Goal: Communication & Community: Answer question/provide support

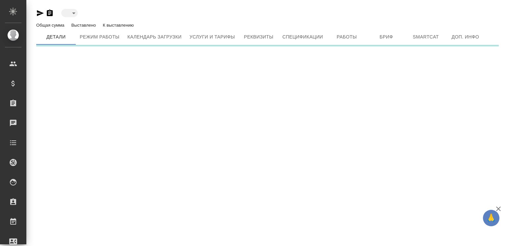
type input "active"
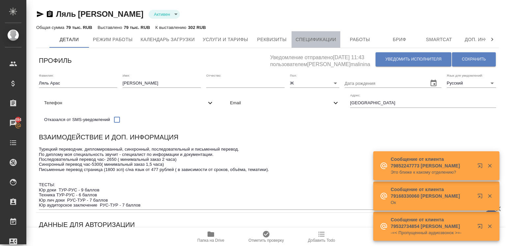
click at [310, 39] on span "Спецификации" at bounding box center [315, 40] width 41 height 8
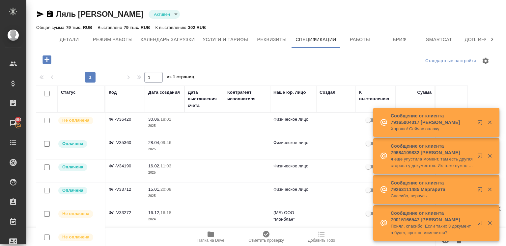
click at [195, 128] on td at bounding box center [204, 124] width 40 height 23
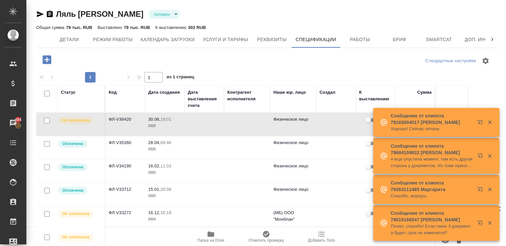
click at [195, 128] on td at bounding box center [204, 124] width 40 height 23
click at [62, 41] on span "Детали" at bounding box center [69, 40] width 32 height 8
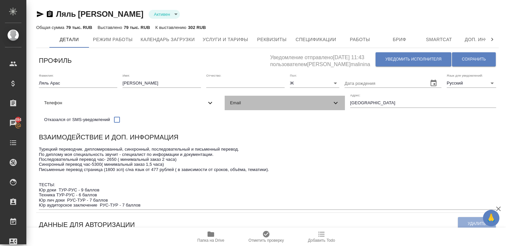
click at [225, 110] on div "Email" at bounding box center [285, 103] width 120 height 14
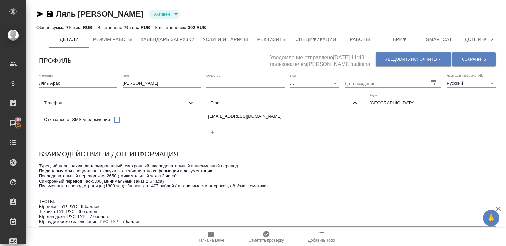
drag, startPoint x: 36, startPoint y: 134, endPoint x: 82, endPoint y: 134, distance: 46.1
drag, startPoint x: 82, startPoint y: 134, endPoint x: 40, endPoint y: 132, distance: 42.2
click at [205, 132] on div "[EMAIL_ADDRESS][DOMAIN_NAME]" at bounding box center [284, 125] width 159 height 30
drag, startPoint x: 40, startPoint y: 132, endPoint x: 116, endPoint y: 136, distance: 76.5
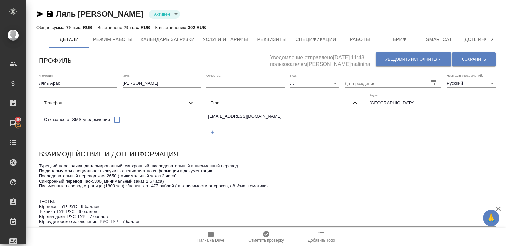
click at [205, 136] on div "[EMAIL_ADDRESS][DOMAIN_NAME]" at bounding box center [284, 125] width 159 height 30
click at [208, 121] on input "[EMAIL_ADDRESS][DOMAIN_NAME]" at bounding box center [284, 117] width 153 height 8
drag, startPoint x: 73, startPoint y: 134, endPoint x: 40, endPoint y: 137, distance: 34.0
click at [205, 137] on div "[EMAIL_ADDRESS][DOMAIN_NAME]" at bounding box center [284, 125] width 159 height 30
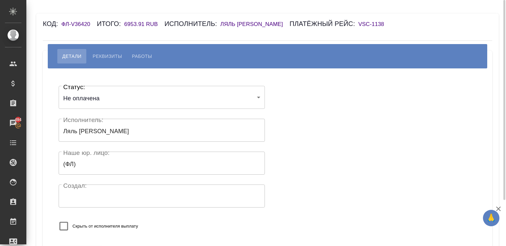
click at [54, 24] on h6 "Код:" at bounding box center [52, 23] width 18 height 7
drag, startPoint x: 54, startPoint y: 24, endPoint x: 82, endPoint y: 28, distance: 28.6
click at [82, 28] on div "Код: ФЛ-V36420 Итого: 6953.91 RUB Исполнитель: Ляль Арас Людмила Платёжный рейс…" at bounding box center [230, 23] width 374 height 11
copy div ": ФЛ-V36420 Итого"
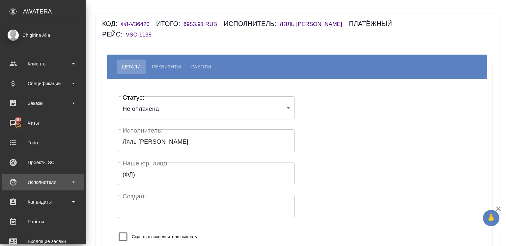
click at [21, 178] on div "Исполнители" at bounding box center [43, 183] width 76 height 10
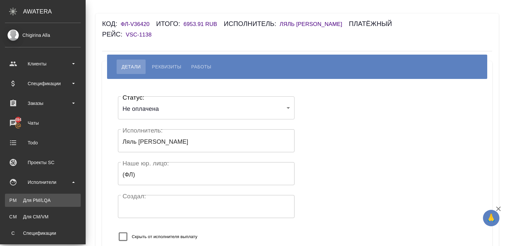
click at [16, 200] on div "Для PM/LQA" at bounding box center [42, 200] width 69 height 7
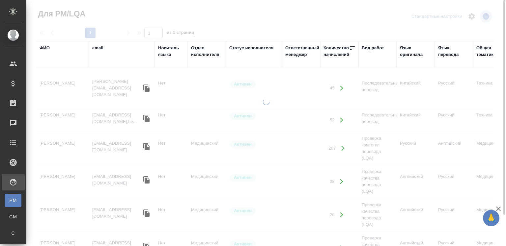
click at [47, 47] on div "ФИО" at bounding box center [45, 48] width 10 height 7
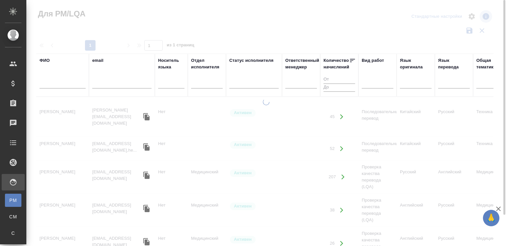
click at [53, 78] on div at bounding box center [63, 85] width 46 height 16
click at [60, 86] on input "text" at bounding box center [63, 84] width 46 height 8
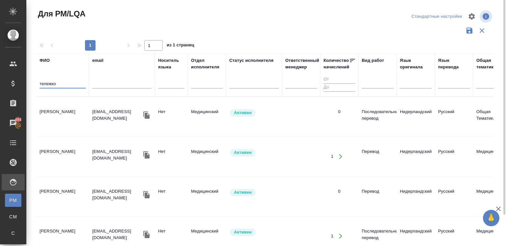
type input "тележко"
click at [66, 109] on td "Тележко Юлия Георгиевна" at bounding box center [62, 116] width 53 height 23
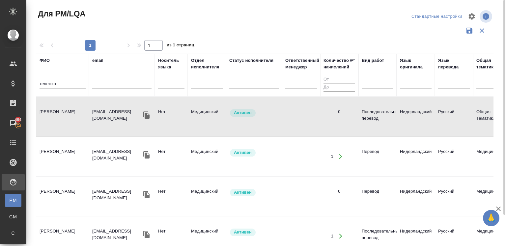
click at [66, 109] on td "Тележко Юлия Георгиевна" at bounding box center [62, 116] width 53 height 23
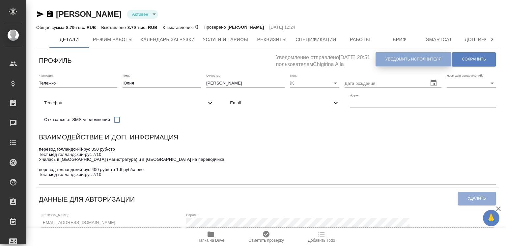
click at [381, 57] on button "Уведомить исполнителя" at bounding box center [413, 59] width 76 height 14
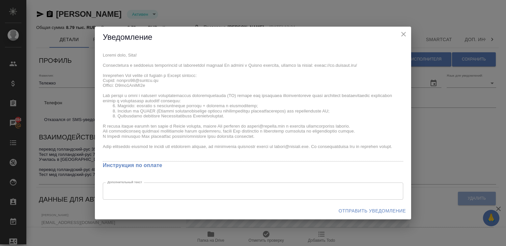
click at [148, 86] on div "x Инструкция по оплате Дополнительный текст x Дополнительный текст" at bounding box center [253, 125] width 316 height 154
click at [99, 72] on div "x Инструкция по оплате Дополнительный текст x Дополнительный текст" at bounding box center [253, 125] width 316 height 154
click at [369, 213] on span "Отправить уведомление" at bounding box center [372, 211] width 67 height 8
